Goal: Task Accomplishment & Management: Manage account settings

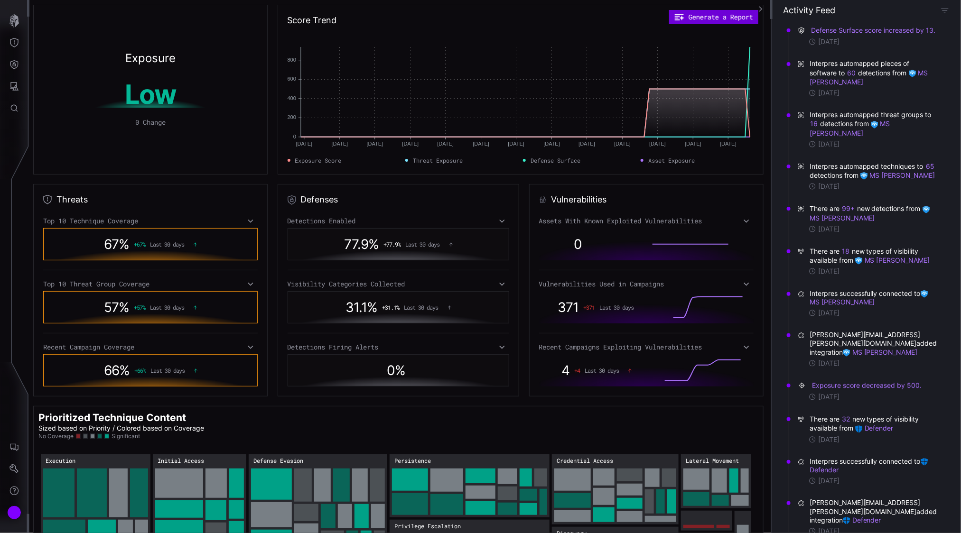
click at [696, 18] on button "Generate a Report" at bounding box center [713, 17] width 89 height 14
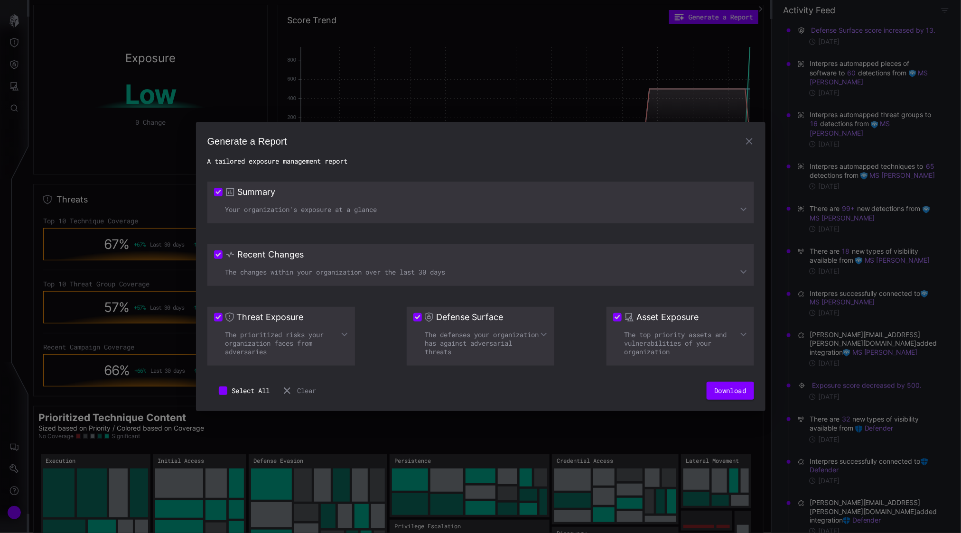
click at [743, 270] on icon at bounding box center [744, 272] width 8 height 8
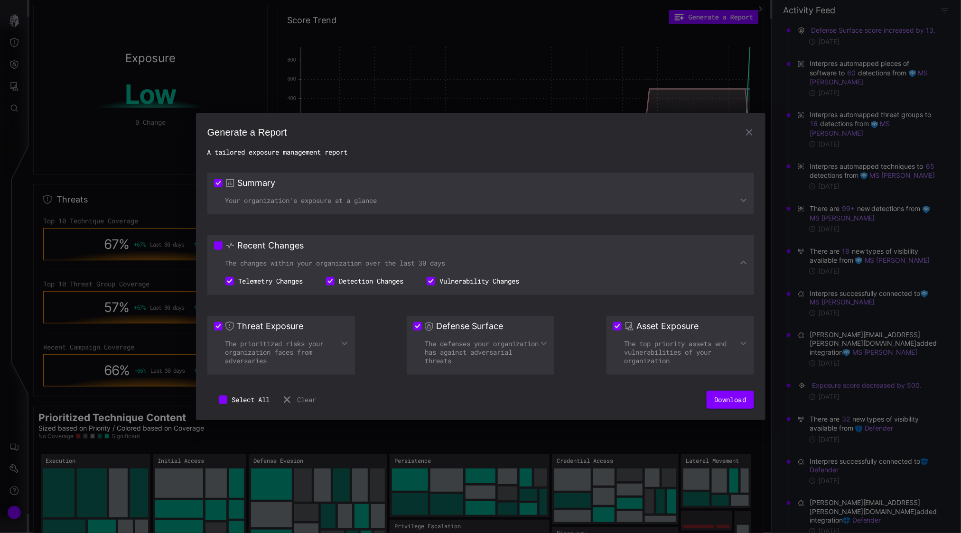
click at [742, 263] on icon at bounding box center [743, 262] width 6 height 4
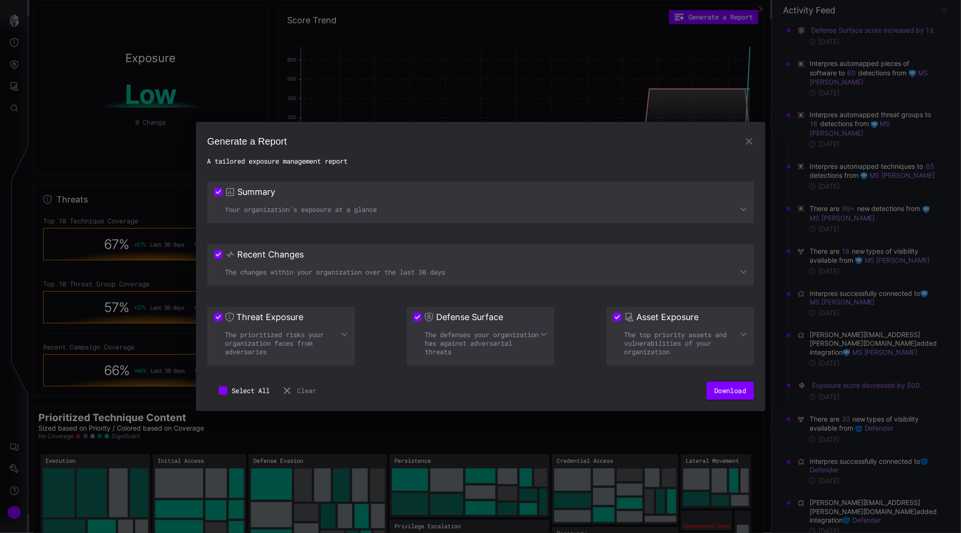
click at [736, 271] on div "The changes within your organization over the last 30 days" at bounding box center [480, 272] width 533 height 9
click at [740, 271] on icon at bounding box center [744, 272] width 8 height 8
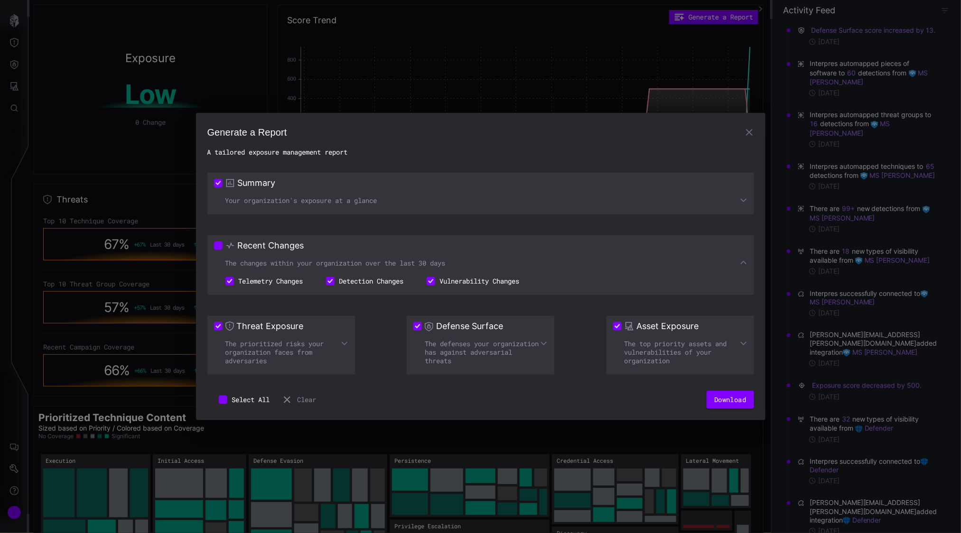
click at [743, 263] on icon at bounding box center [744, 263] width 8 height 8
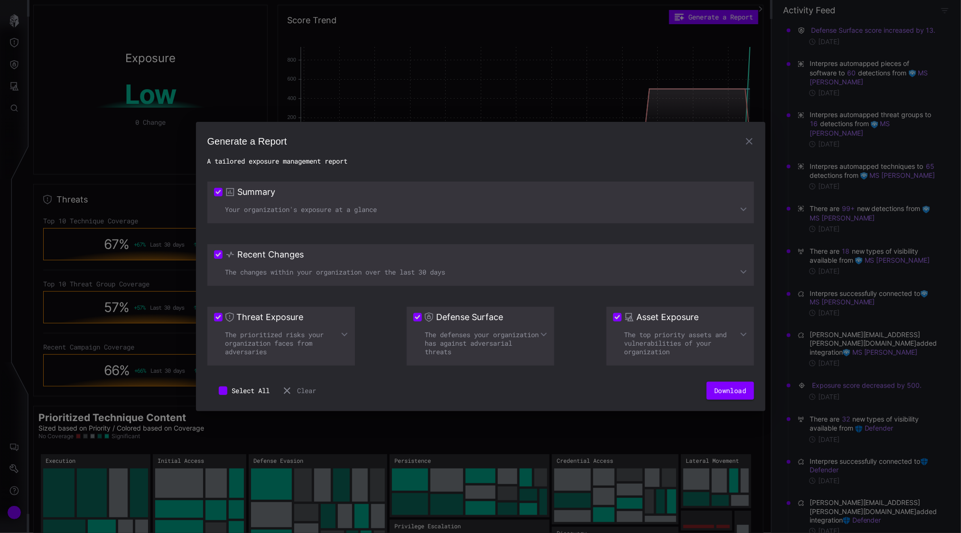
click at [739, 263] on div "Recent Changes The changes within your organization over the last 30 days" at bounding box center [480, 265] width 547 height 42
click at [746, 273] on icon at bounding box center [744, 272] width 8 height 8
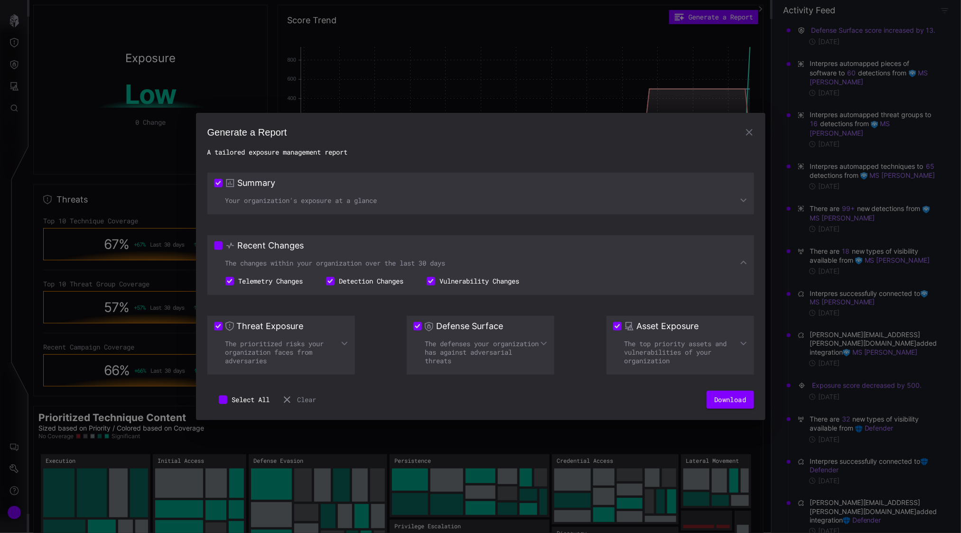
click at [753, 132] on icon "button" at bounding box center [748, 132] width 11 height 11
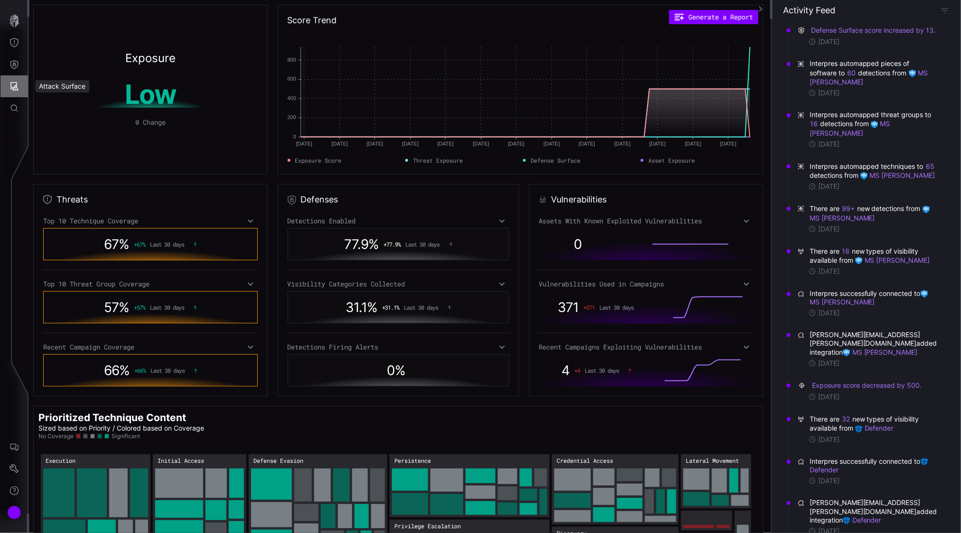
click at [17, 79] on button "Attack Surface" at bounding box center [14, 86] width 28 height 22
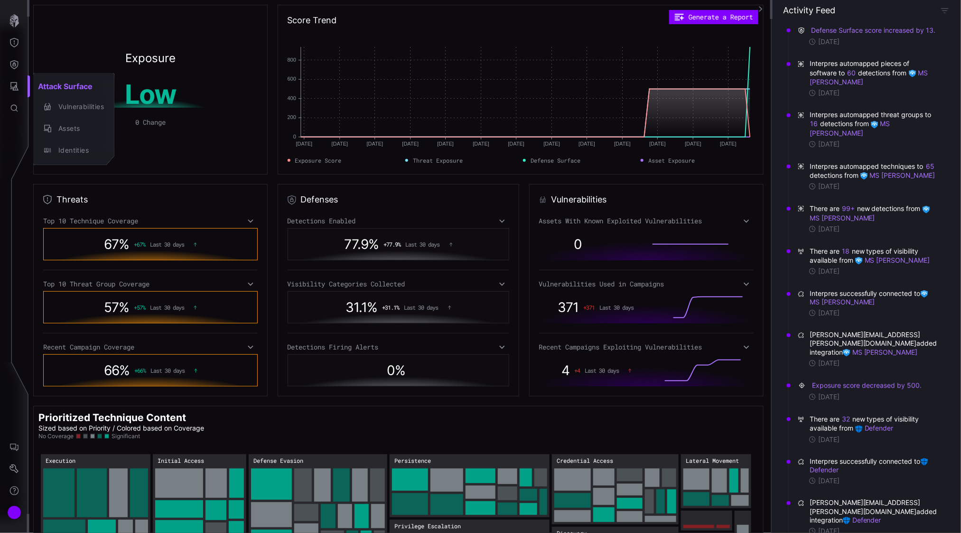
click at [13, 88] on div at bounding box center [480, 266] width 961 height 533
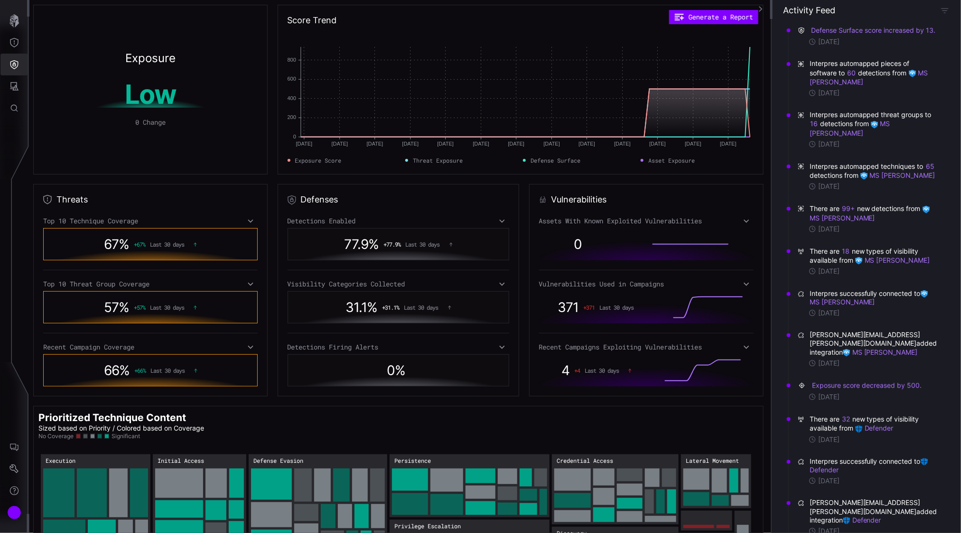
click at [15, 65] on icon "Defense Surface" at bounding box center [13, 64] width 9 height 9
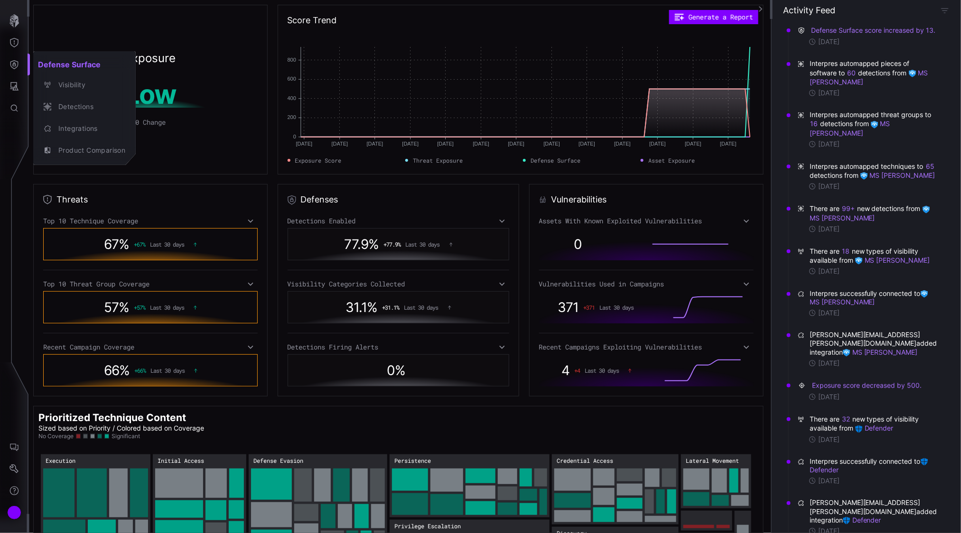
click at [15, 38] on div at bounding box center [480, 266] width 961 height 533
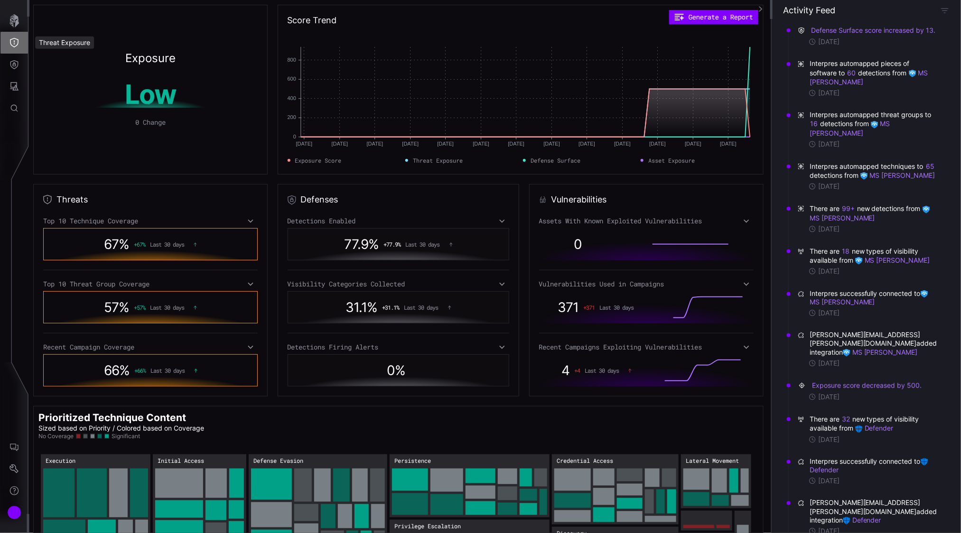
click at [21, 48] on button "Threat Exposure" at bounding box center [14, 43] width 28 height 22
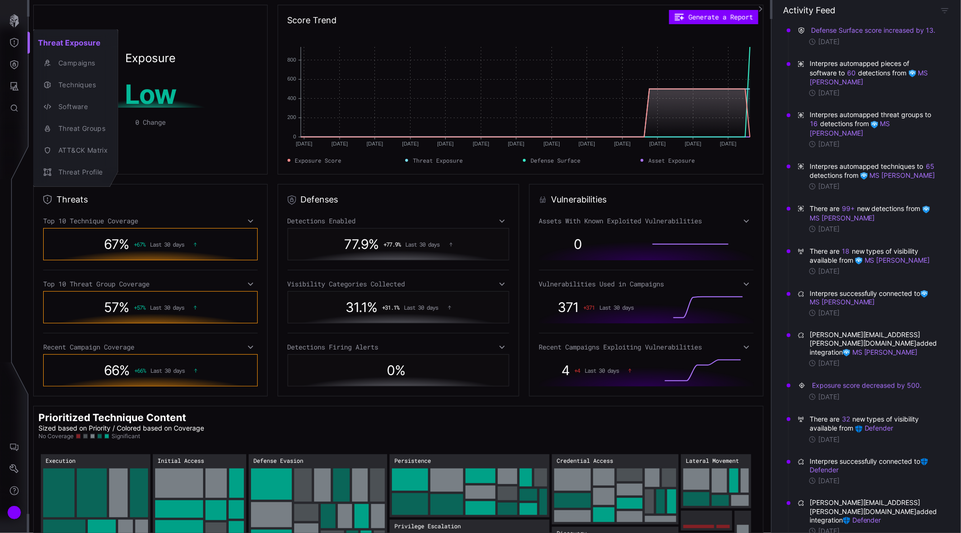
click at [12, 79] on div at bounding box center [480, 266] width 961 height 533
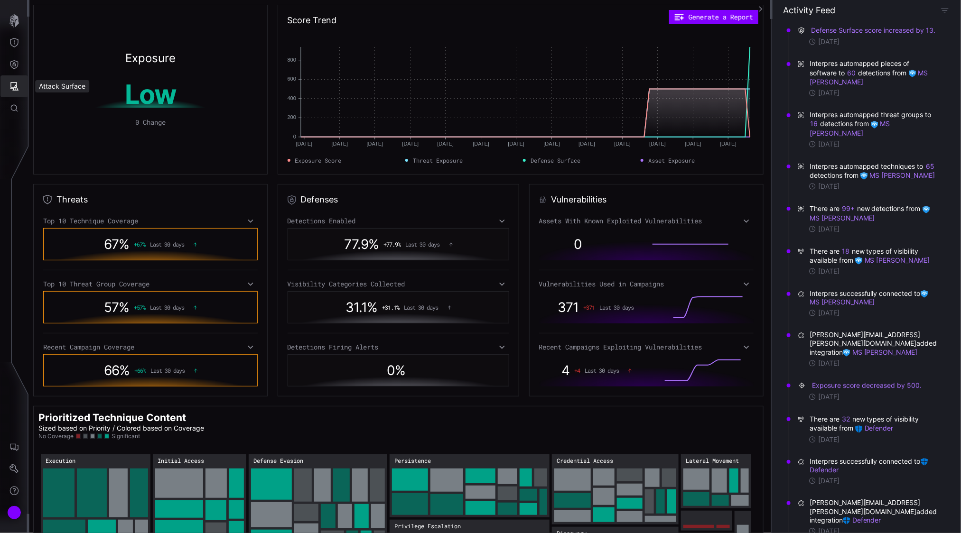
click at [17, 84] on icon "Attack Surface" at bounding box center [13, 86] width 9 height 9
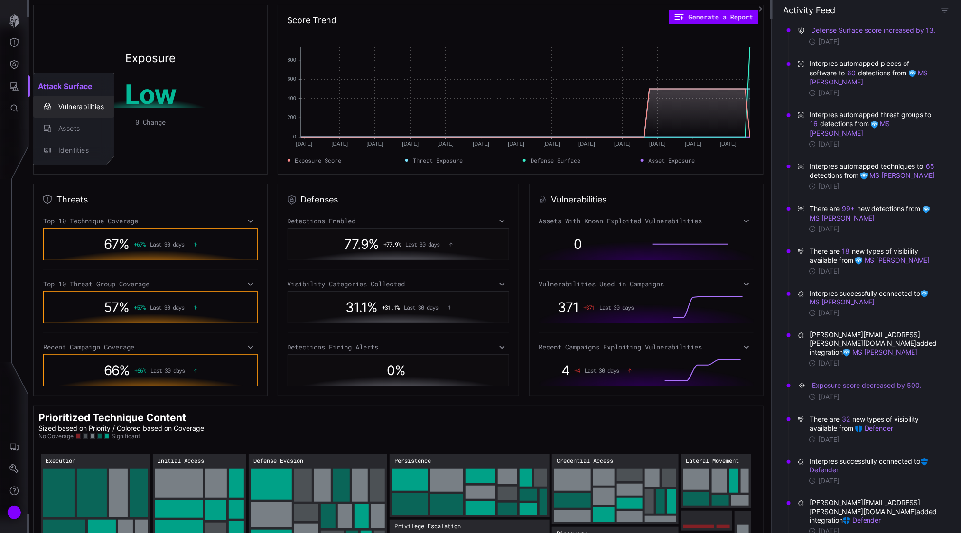
click at [67, 109] on div "Vulnerabilities" at bounding box center [79, 107] width 50 height 12
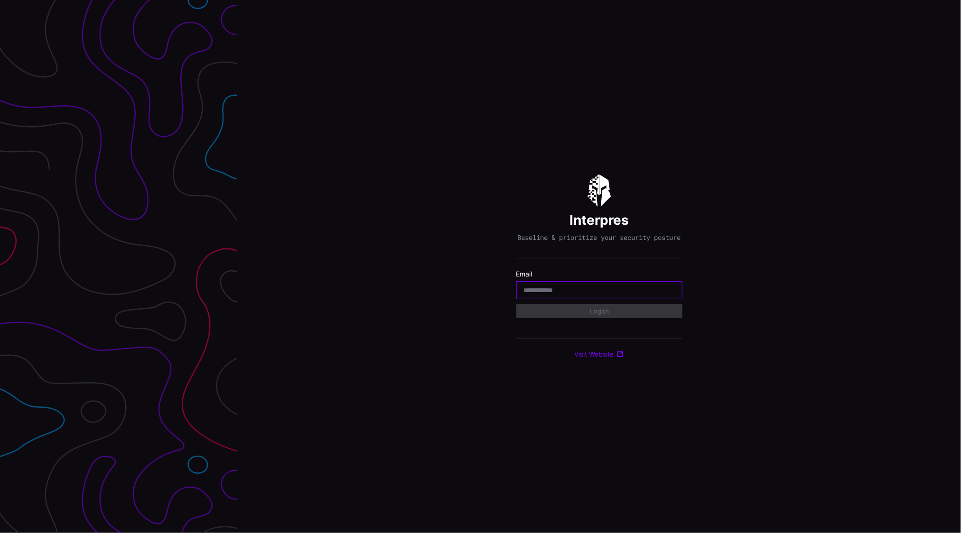
click at [585, 292] on input "email" at bounding box center [599, 290] width 151 height 9
type input "**********"
click at [568, 316] on button "Login" at bounding box center [599, 311] width 166 height 14
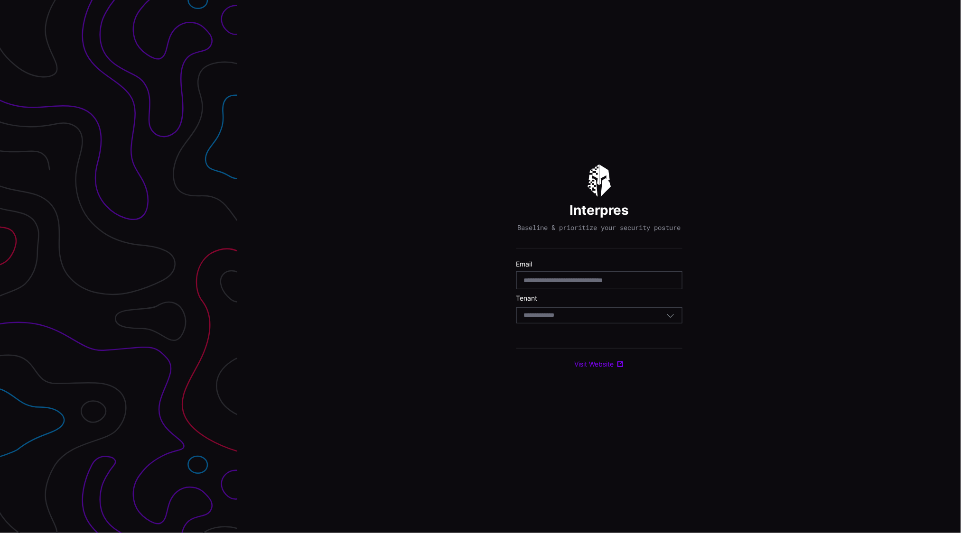
click at [579, 319] on div "Select Tenant" at bounding box center [595, 315] width 142 height 9
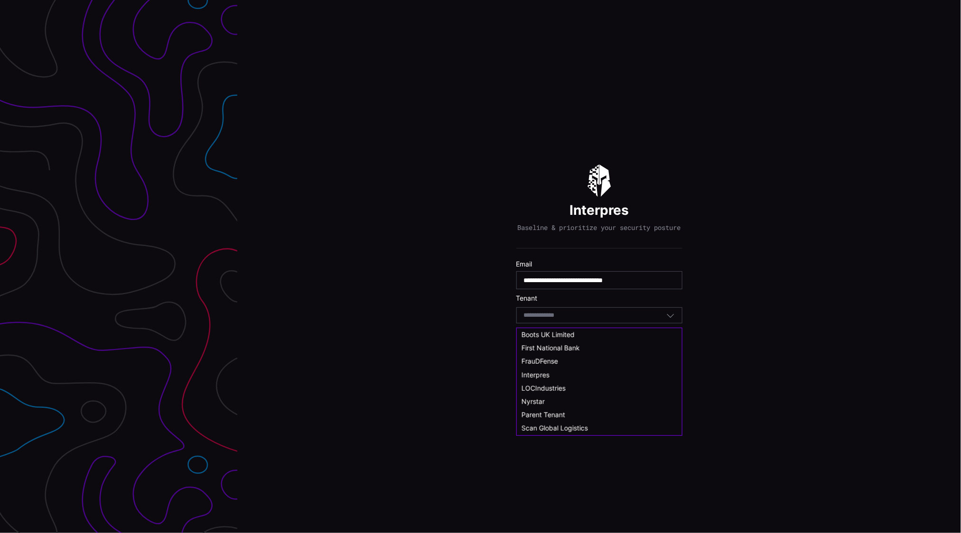
click at [533, 428] on span "Scan Global Logistics" at bounding box center [554, 428] width 66 height 8
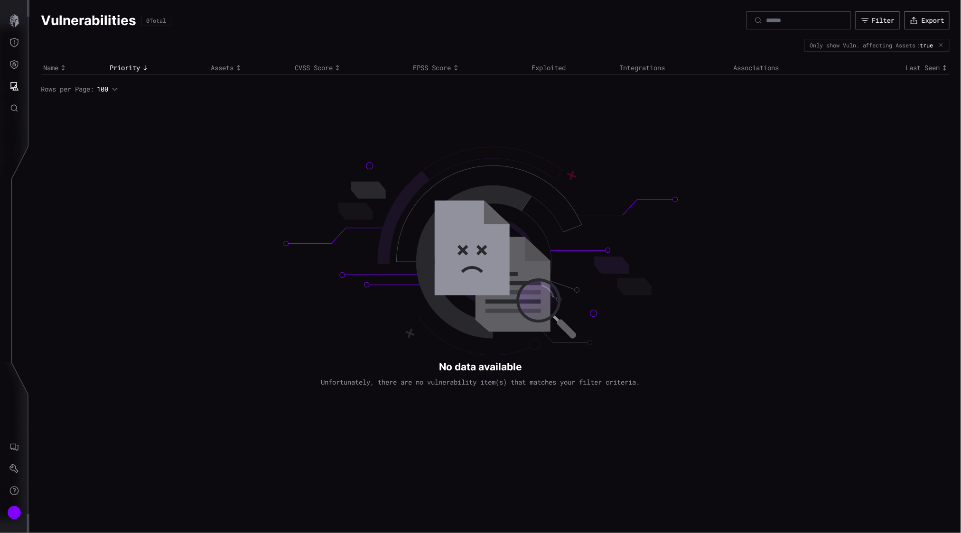
click at [219, 117] on div "Vulnerabilities 0 Total Filter Export Only show Vuln. affecting Assets : true N…" at bounding box center [494, 266] width 931 height 533
click at [13, 83] on icon "Attack Surface" at bounding box center [14, 86] width 9 height 9
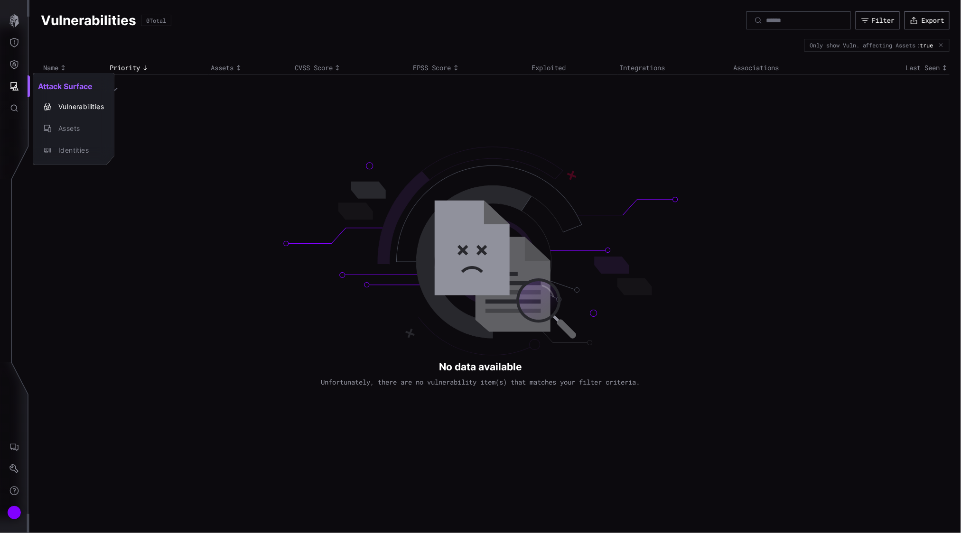
click at [13, 33] on div at bounding box center [480, 266] width 961 height 533
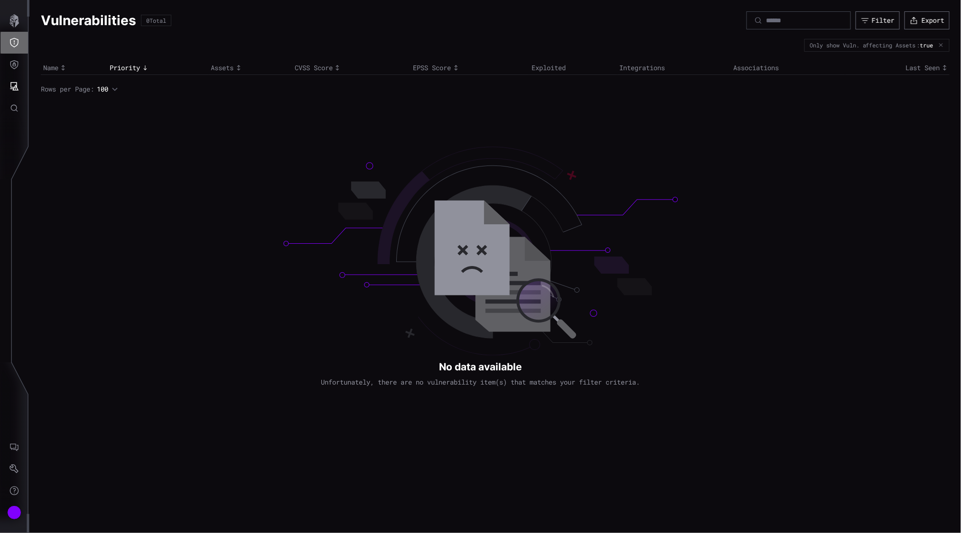
click at [15, 41] on icon "Threat Exposure" at bounding box center [13, 42] width 9 height 9
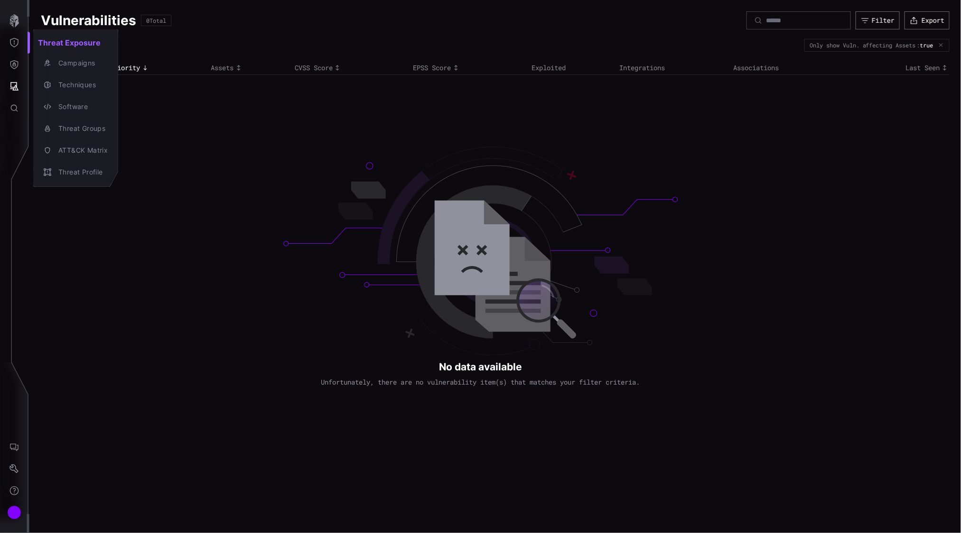
click at [18, 20] on div at bounding box center [480, 266] width 961 height 533
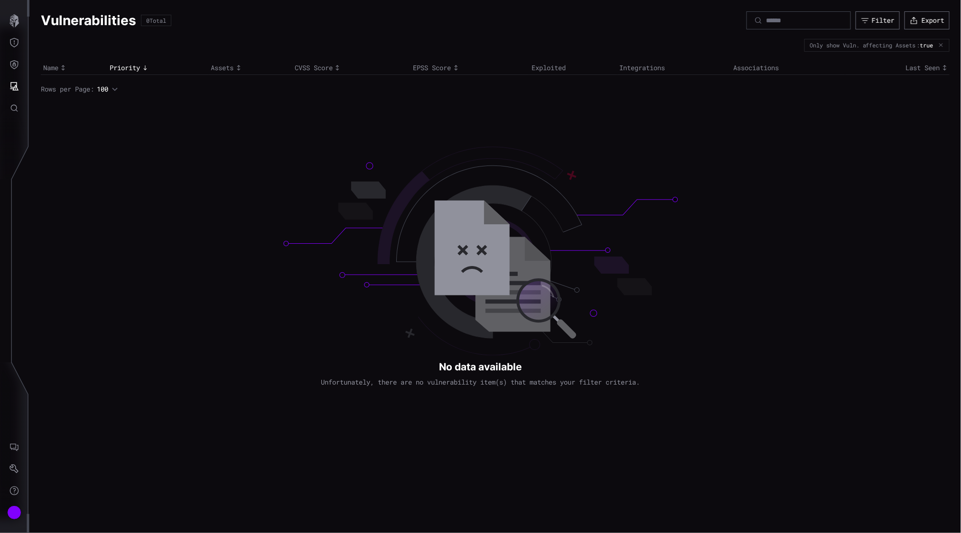
click at [12, 19] on icon "button" at bounding box center [13, 20] width 9 height 13
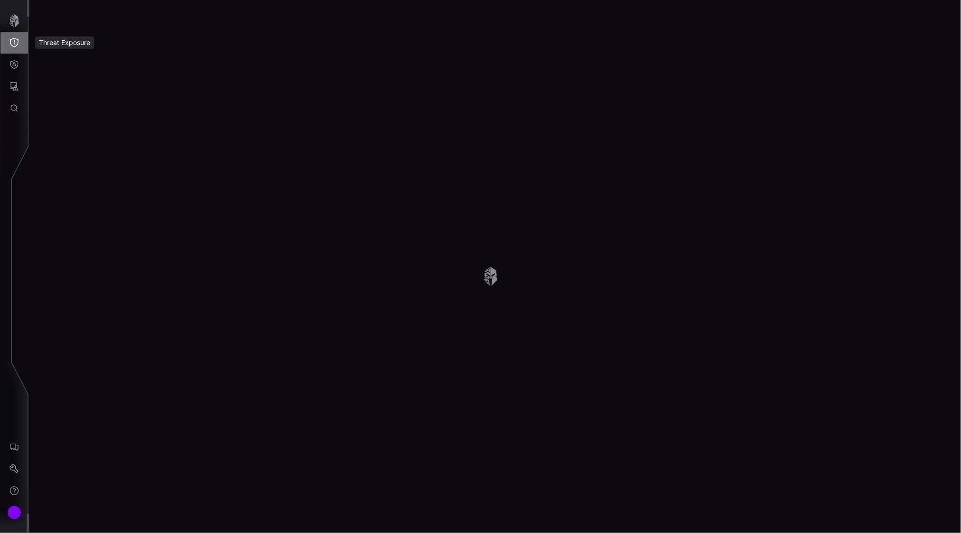
click at [17, 46] on icon "Threat Exposure" at bounding box center [13, 42] width 9 height 9
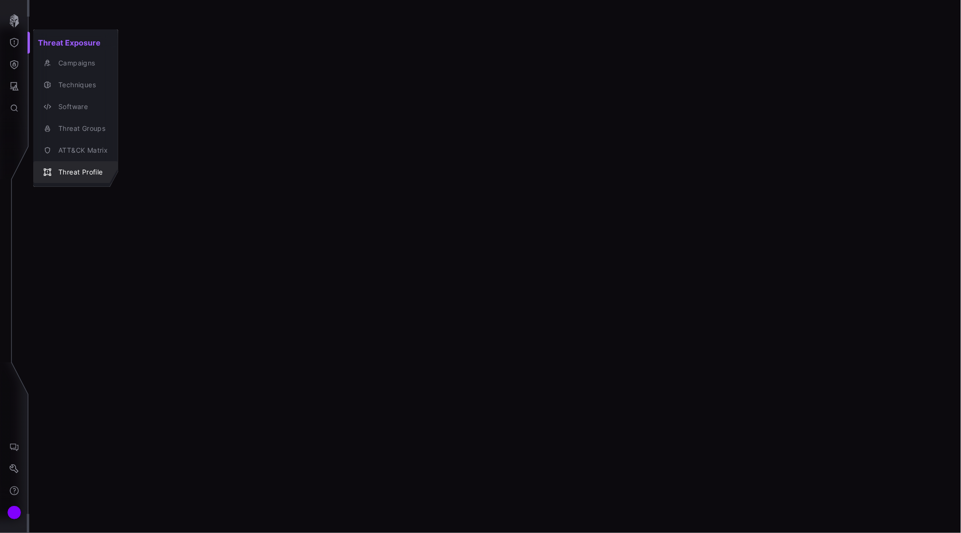
click at [74, 168] on div "Threat Profile" at bounding box center [81, 173] width 54 height 12
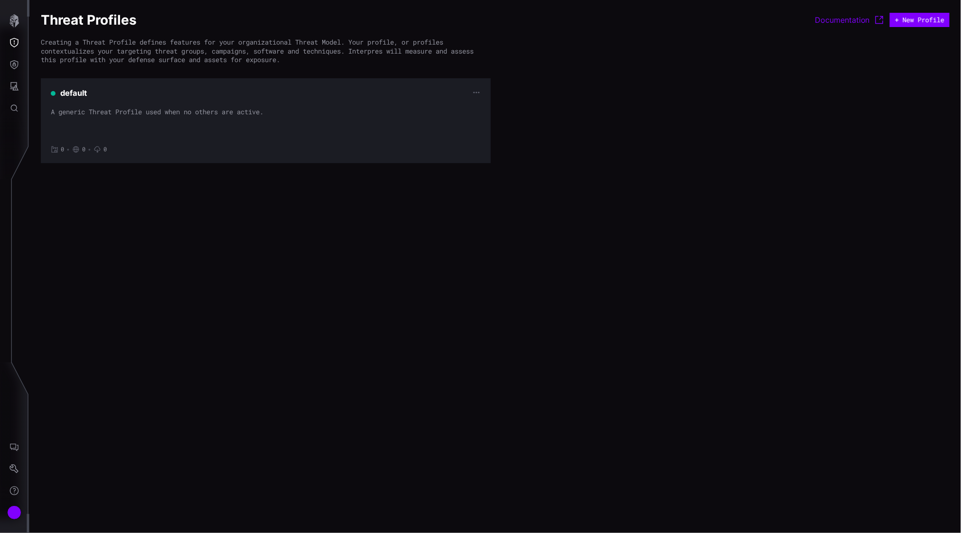
click at [366, 103] on div "default A generic Threat Profile used when no others are active. 0 • 0 • 0" at bounding box center [266, 120] width 430 height 65
click at [904, 15] on button "+ New Profile" at bounding box center [920, 20] width 60 height 14
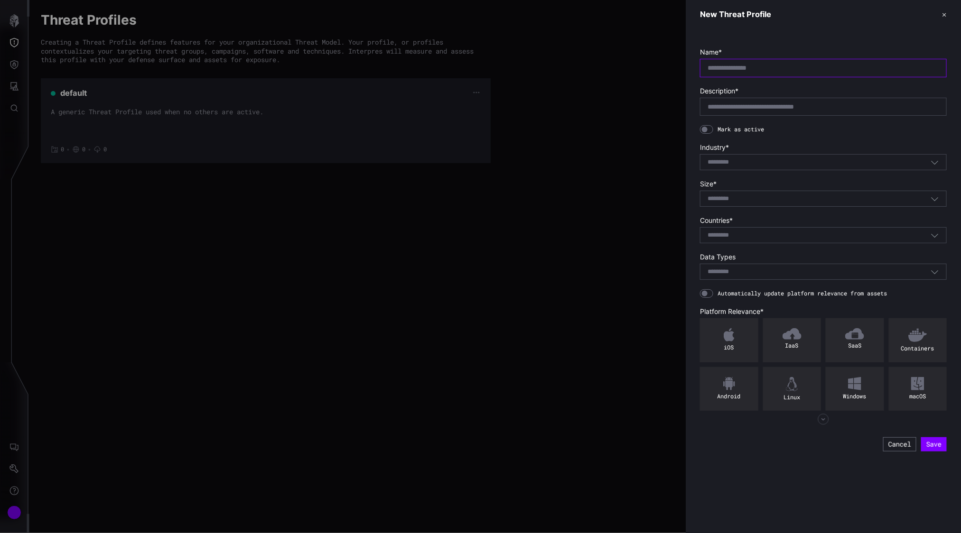
click at [735, 70] on input "text" at bounding box center [823, 68] width 232 height 9
type input "**********"
click at [707, 128] on div at bounding box center [705, 130] width 6 height 6
click at [728, 231] on div "Select..." at bounding box center [823, 235] width 247 height 16
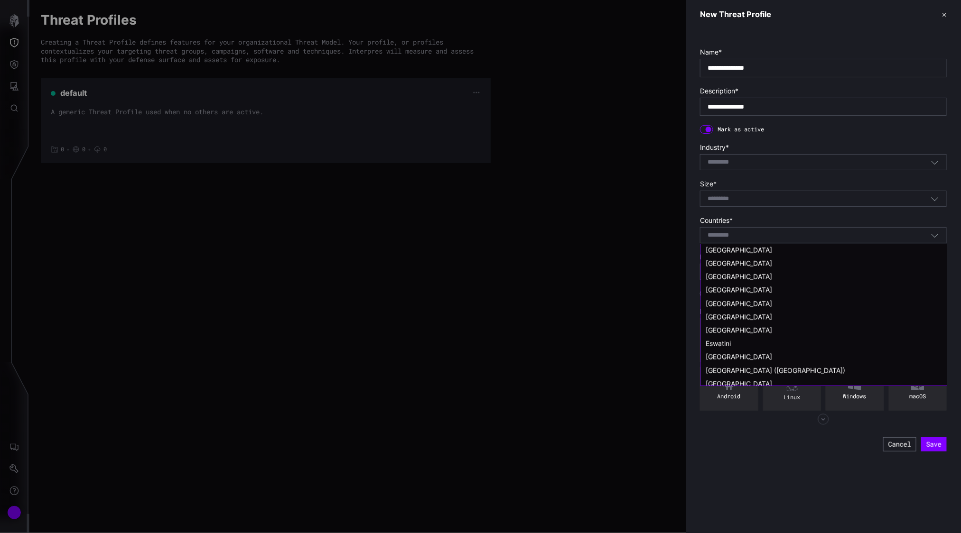
scroll to position [790, 0]
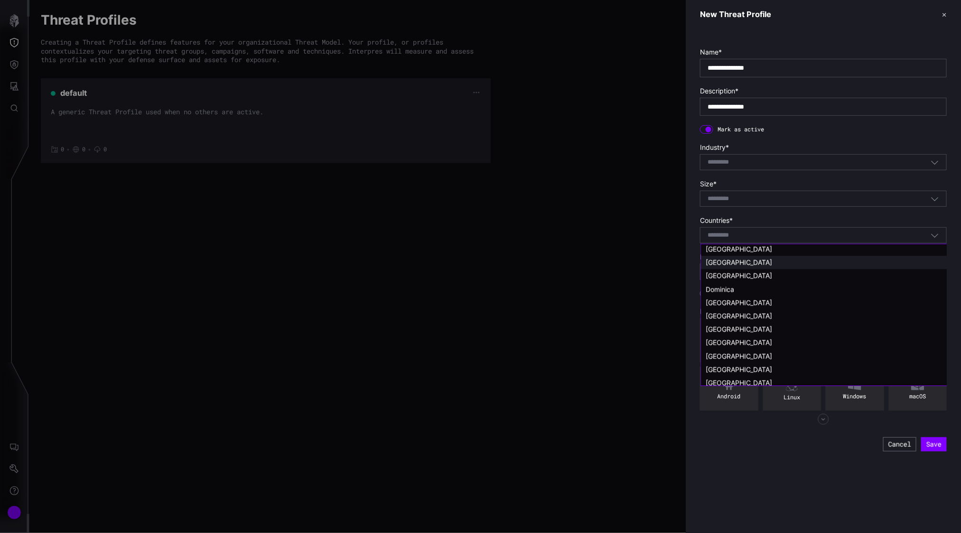
click at [732, 262] on span "Denmark" at bounding box center [739, 263] width 66 height 8
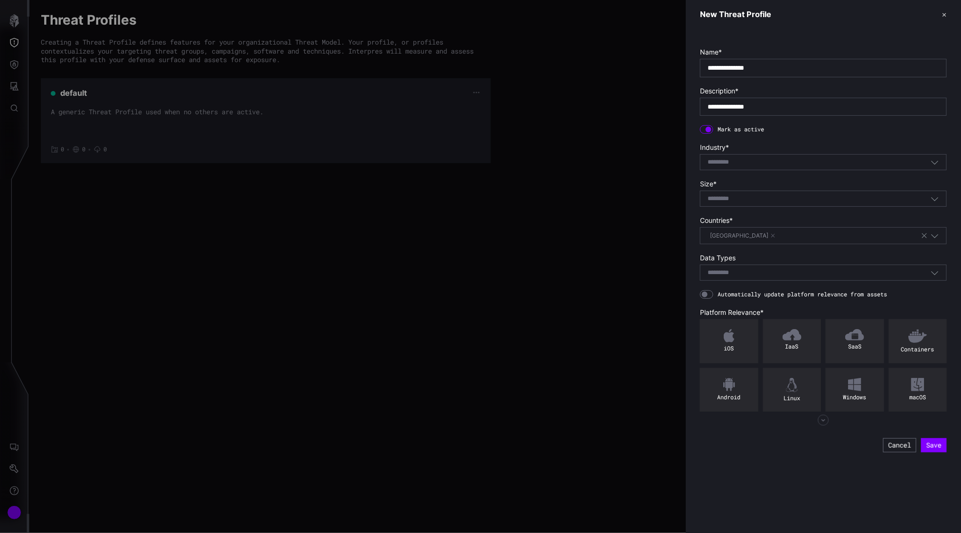
click at [821, 423] on icon "button" at bounding box center [822, 420] width 11 height 11
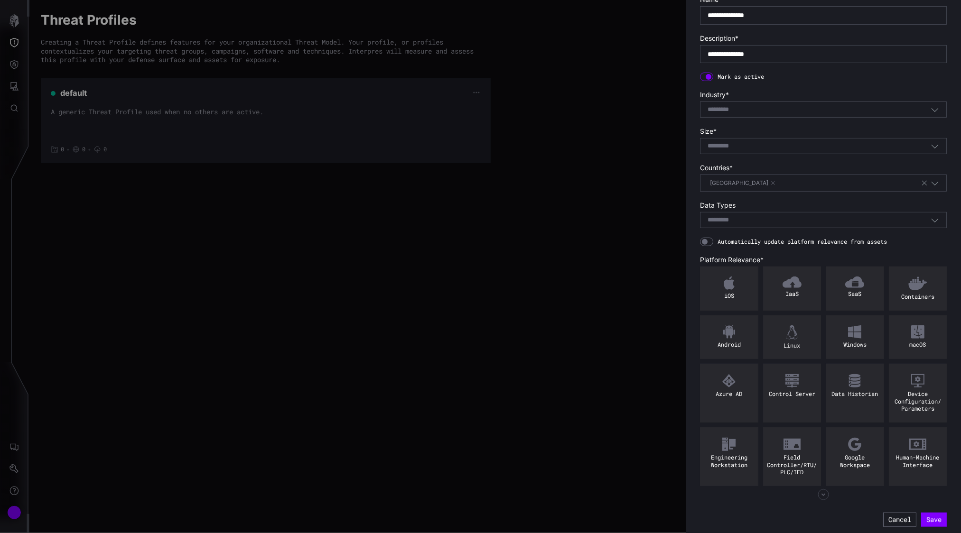
scroll to position [56, 0]
click at [817, 494] on icon "button" at bounding box center [822, 491] width 11 height 11
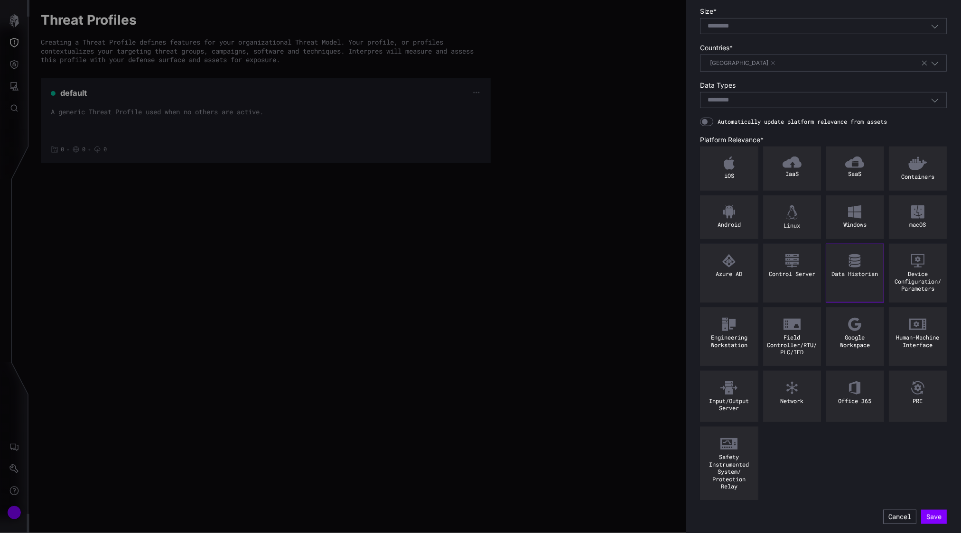
scroll to position [174, 0]
click at [917, 398] on div "PRE" at bounding box center [918, 401] width 53 height 8
click at [720, 164] on div "iOS" at bounding box center [729, 168] width 58 height 44
click at [798, 218] on div "Linux" at bounding box center [792, 217] width 58 height 44
click at [850, 211] on img at bounding box center [854, 211] width 13 height 13
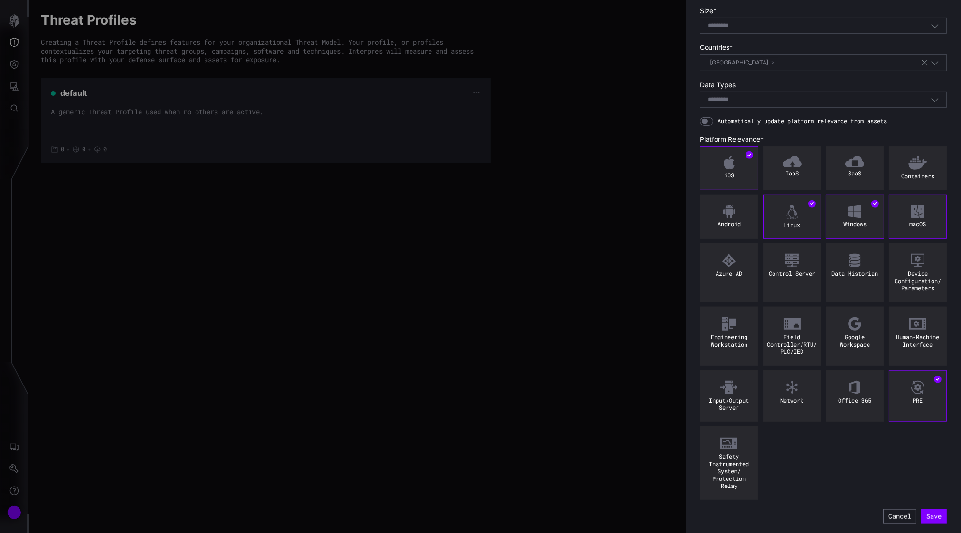
click at [922, 211] on div "macOS" at bounding box center [918, 217] width 58 height 44
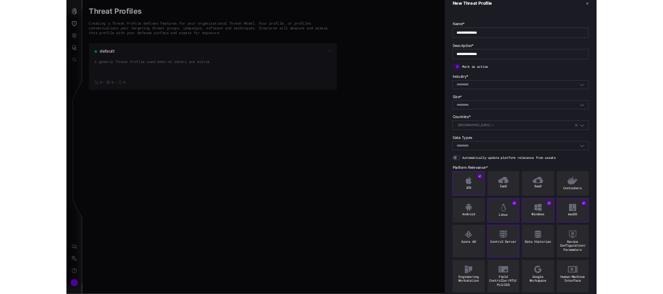
scroll to position [0, 0]
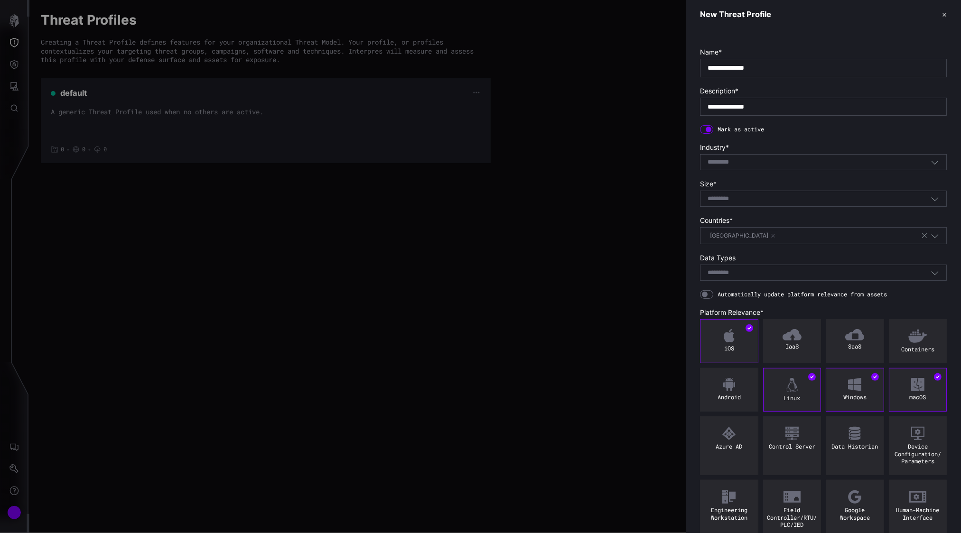
click at [734, 198] on input at bounding box center [724, 199] width 34 height 8
